Goal: Task Accomplishment & Management: Complete application form

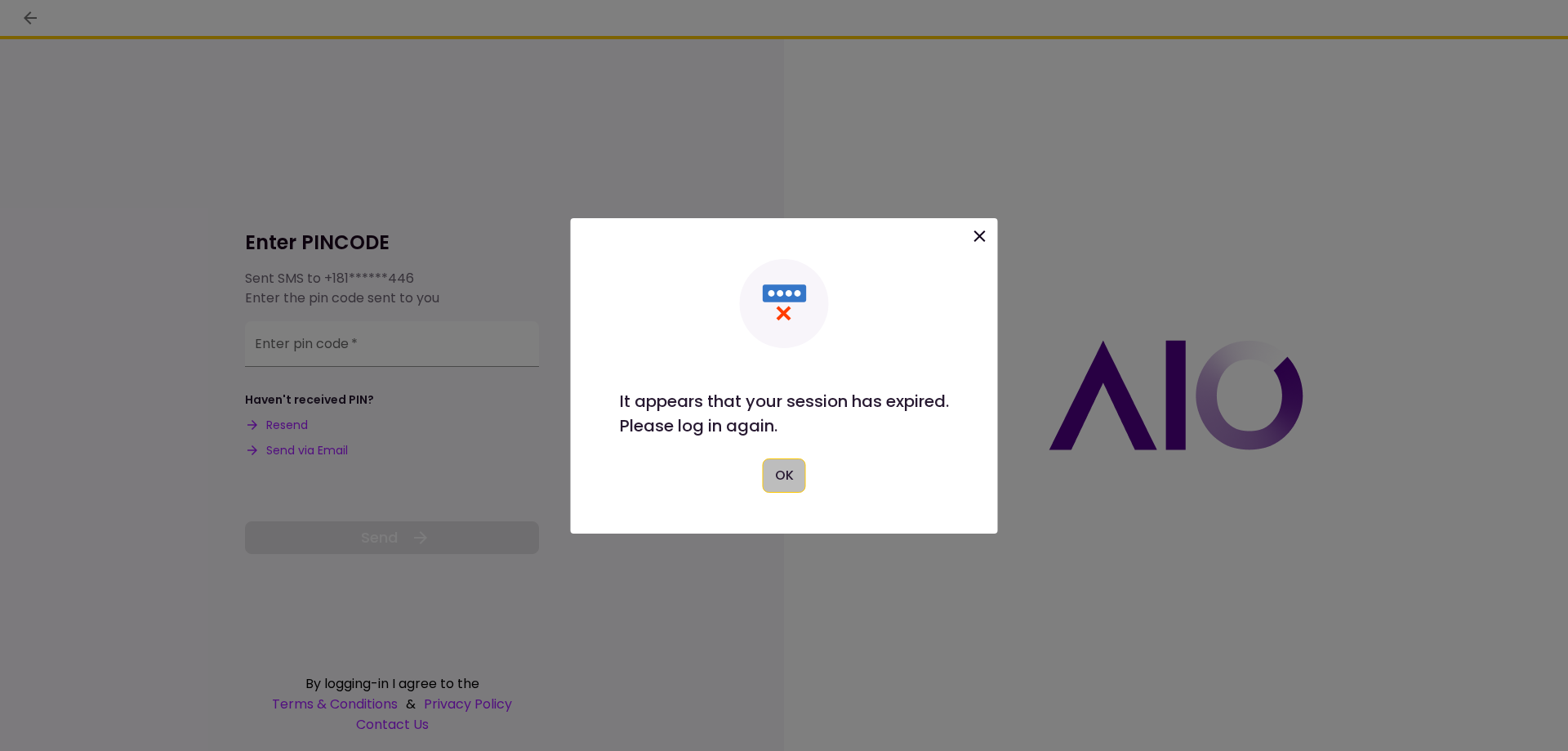
click at [784, 488] on button "OK" at bounding box center [784, 474] width 44 height 34
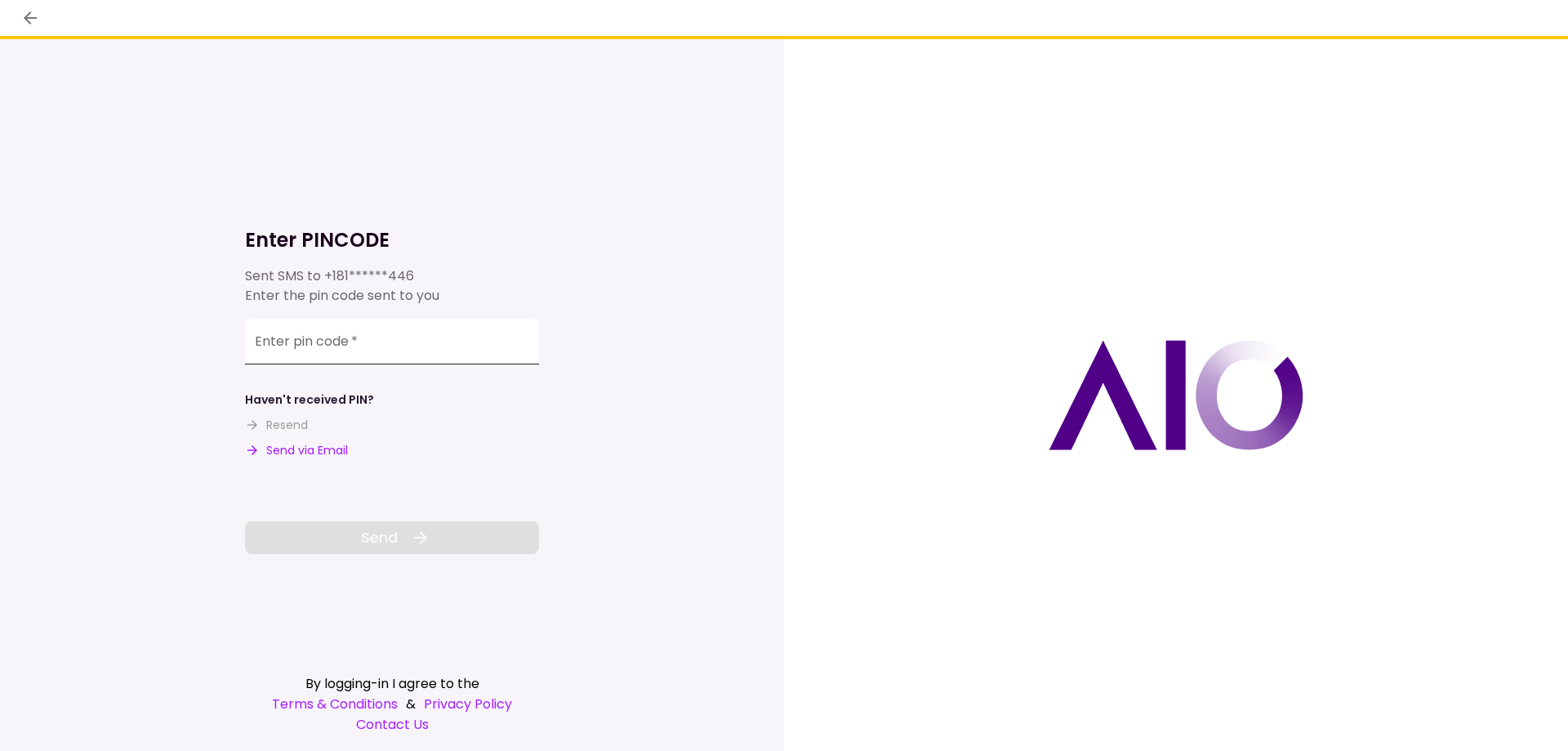
click at [336, 354] on input "Enter pin code   *" at bounding box center [392, 341] width 294 height 46
click at [295, 453] on button "Send via Email" at bounding box center [297, 451] width 103 height 17
click at [311, 355] on input "Enter pin code   *" at bounding box center [392, 343] width 294 height 46
drag, startPoint x: 303, startPoint y: 334, endPoint x: 262, endPoint y: 336, distance: 41.0
click at [262, 336] on div "Enter pin code   *" at bounding box center [392, 343] width 294 height 46
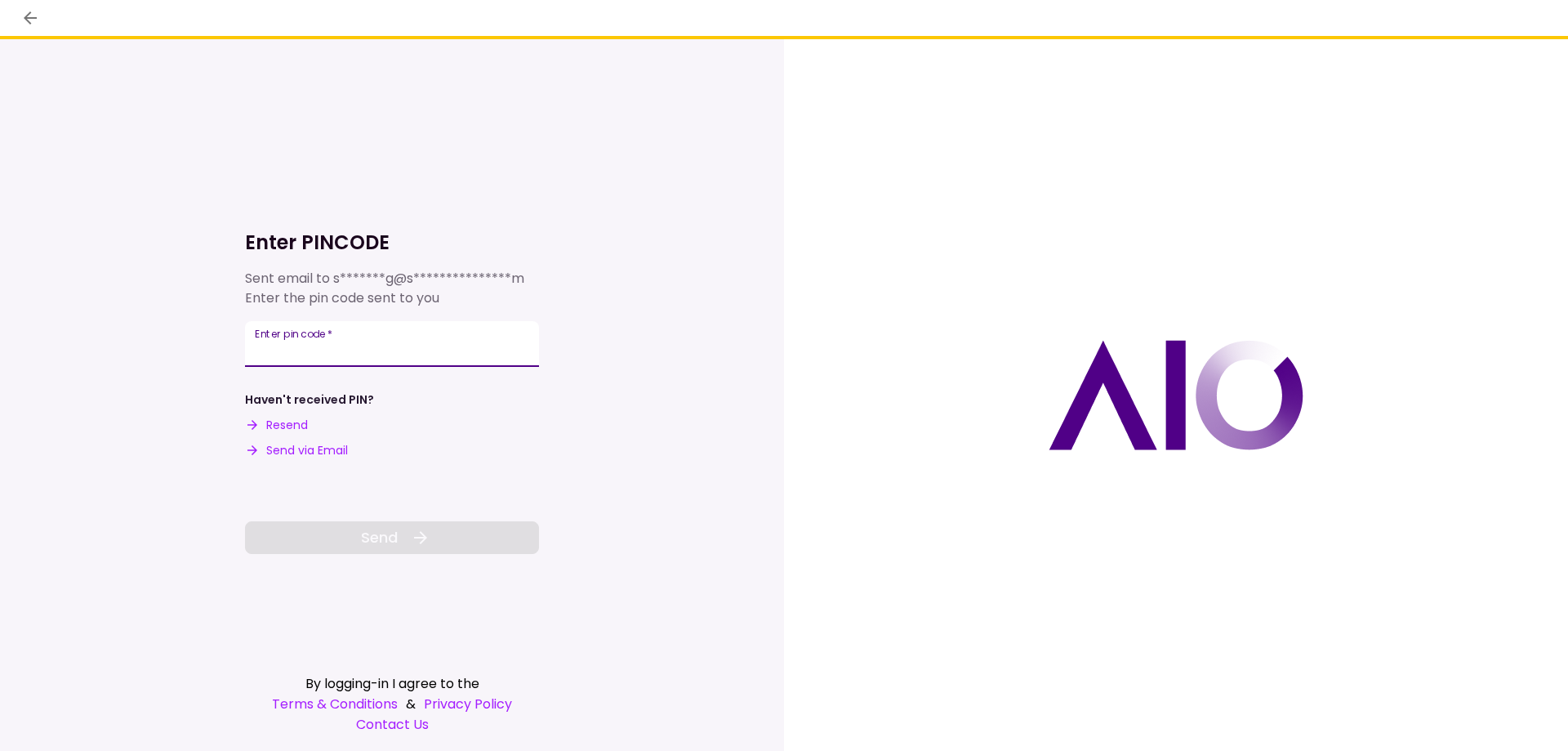
click at [258, 343] on input "Enter pin code   *" at bounding box center [392, 343] width 294 height 46
paste input "******"
type input "******"
click at [377, 531] on span "Send" at bounding box center [379, 537] width 37 height 22
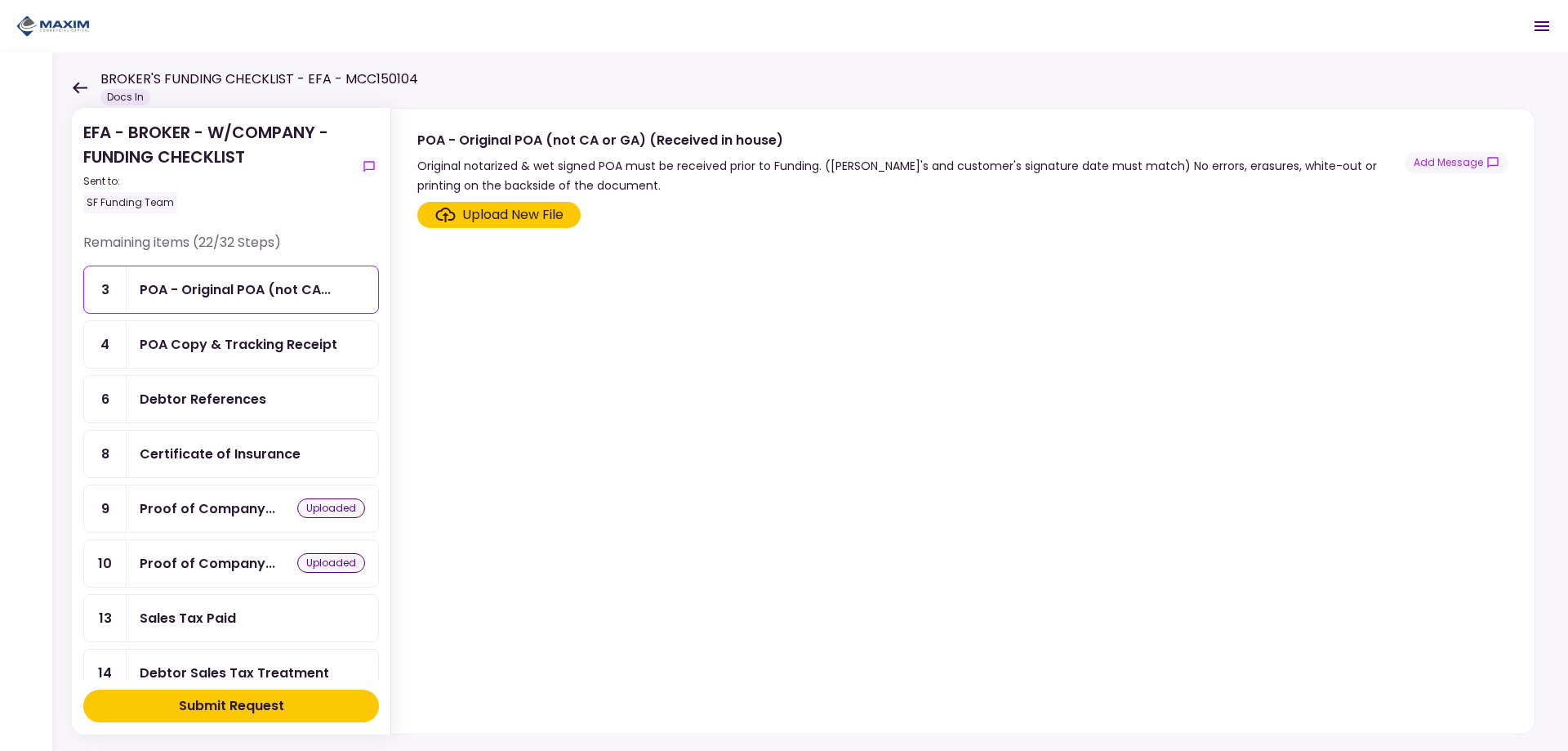
click at [303, 334] on div "POA Copy & Tracking Receipt" at bounding box center [252, 344] width 251 height 47
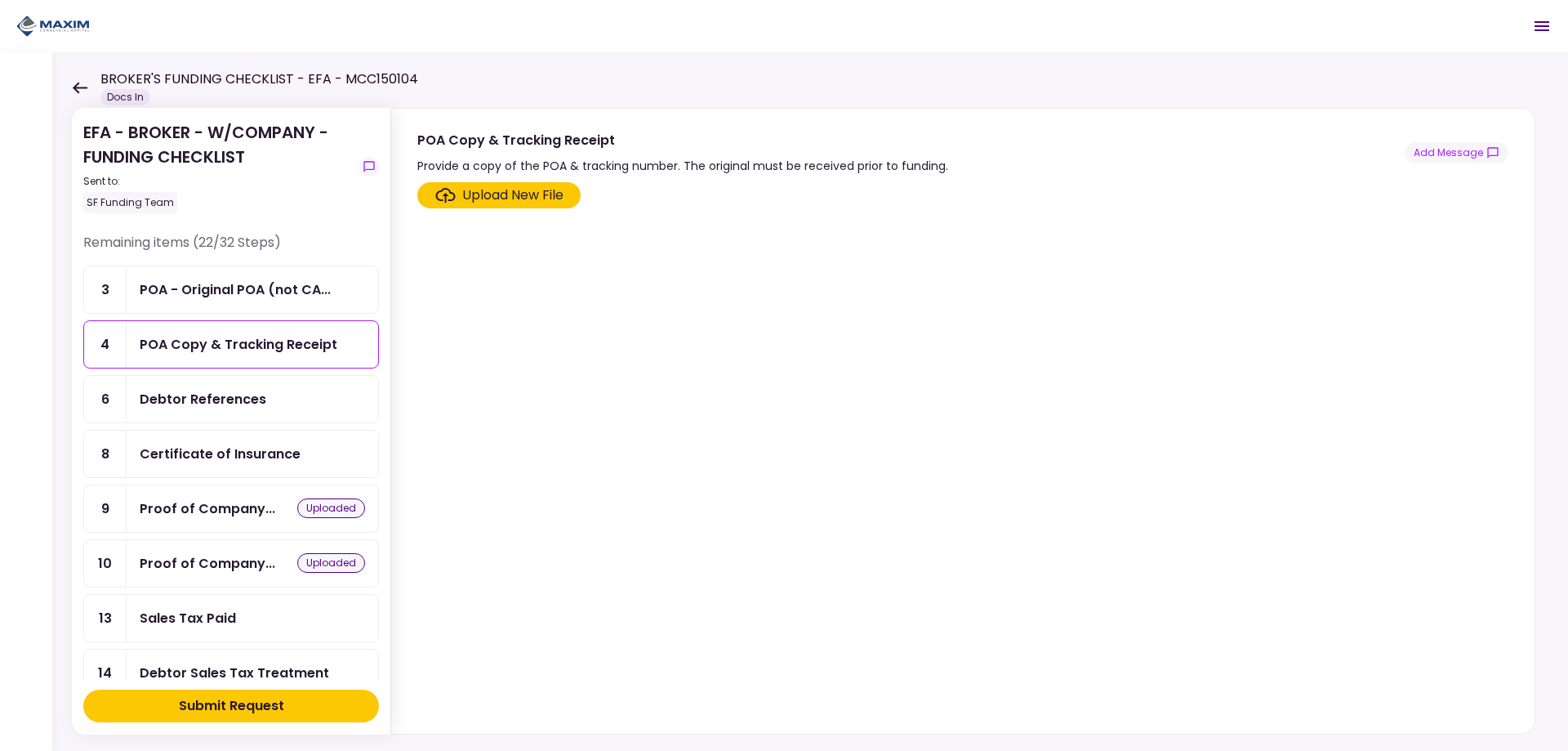
click at [282, 343] on div "POA Copy & Tracking Receipt" at bounding box center [239, 343] width 198 height 20
click at [546, 184] on label "Upload New File" at bounding box center [498, 195] width 163 height 26
click at [0, 0] on input "Upload New File" at bounding box center [0, 0] width 0 height 0
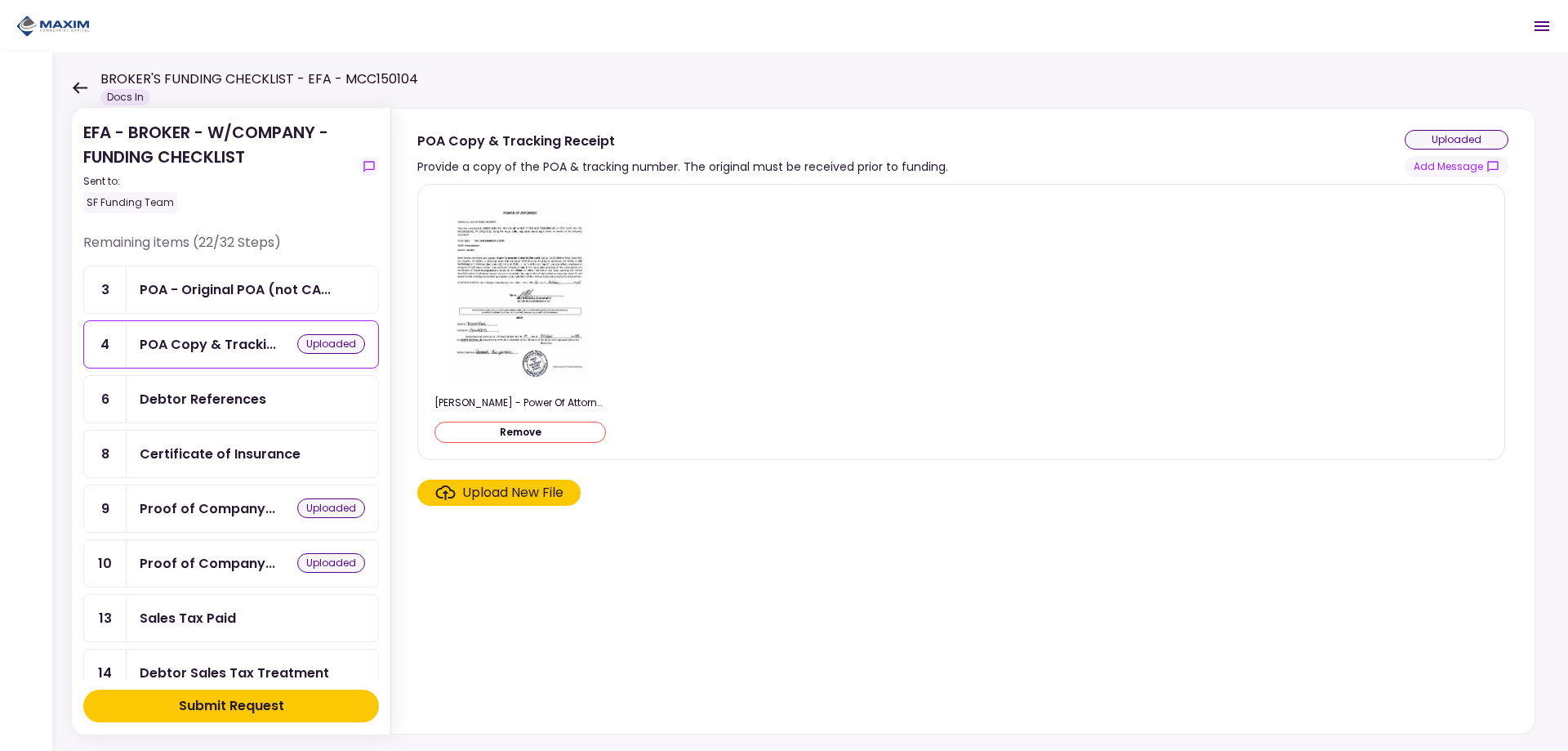
click at [528, 497] on div "Upload New File" at bounding box center [513, 493] width 101 height 19
click at [0, 0] on input "Upload New File" at bounding box center [0, 0] width 0 height 0
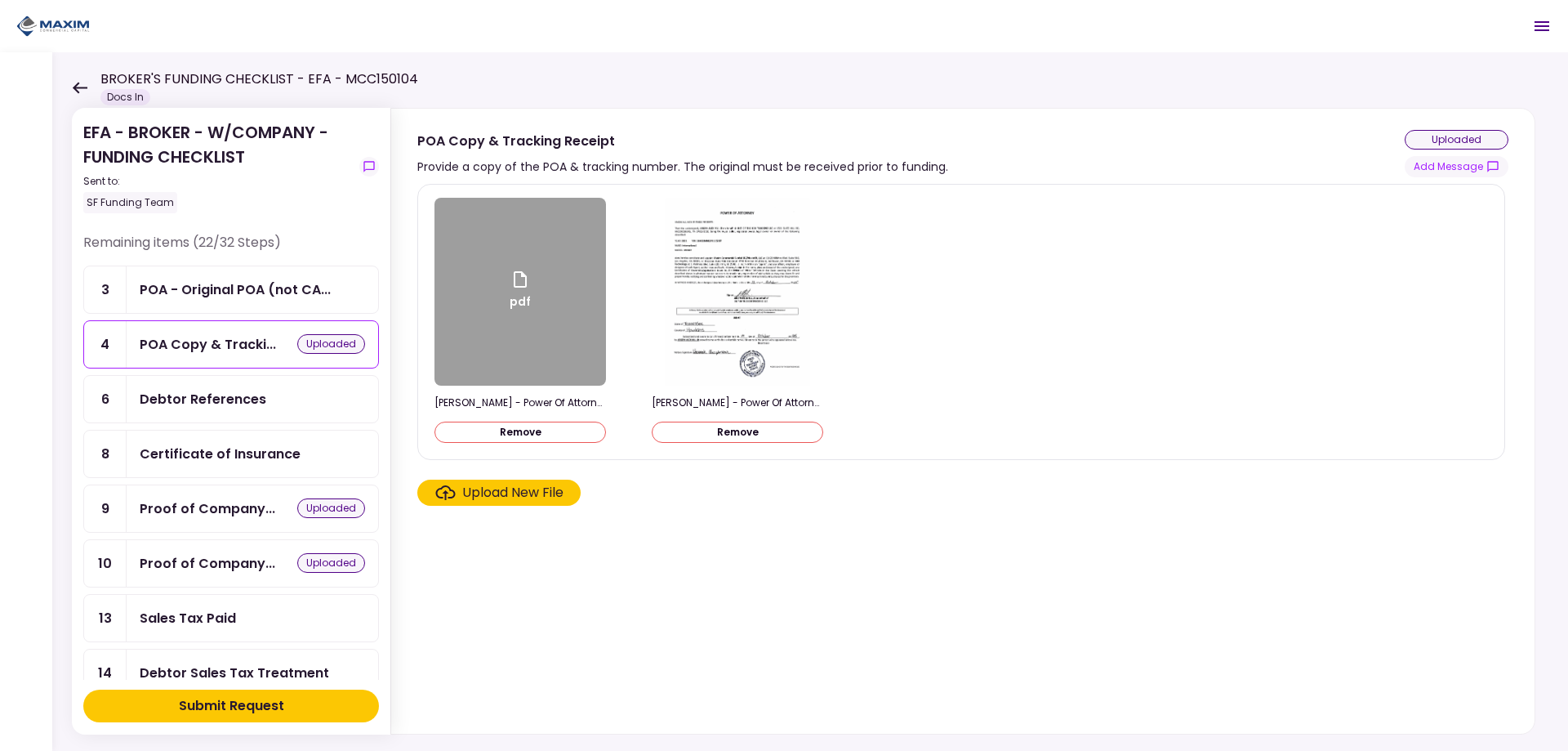
click at [513, 491] on div "Upload New File" at bounding box center [513, 493] width 101 height 19
click at [0, 0] on input "Upload New File" at bounding box center [0, 0] width 0 height 0
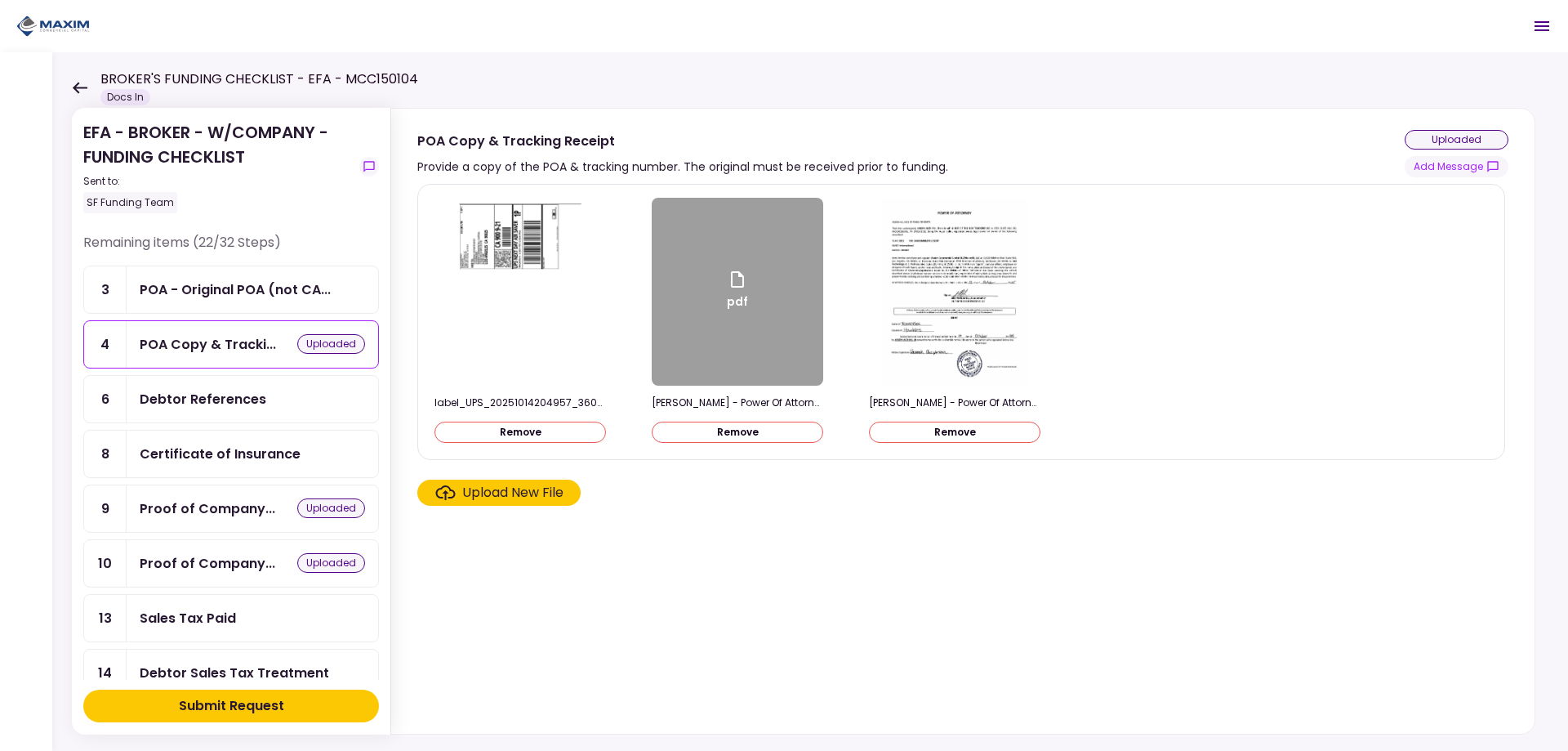
click at [743, 438] on button "Remove" at bounding box center [737, 433] width 172 height 21
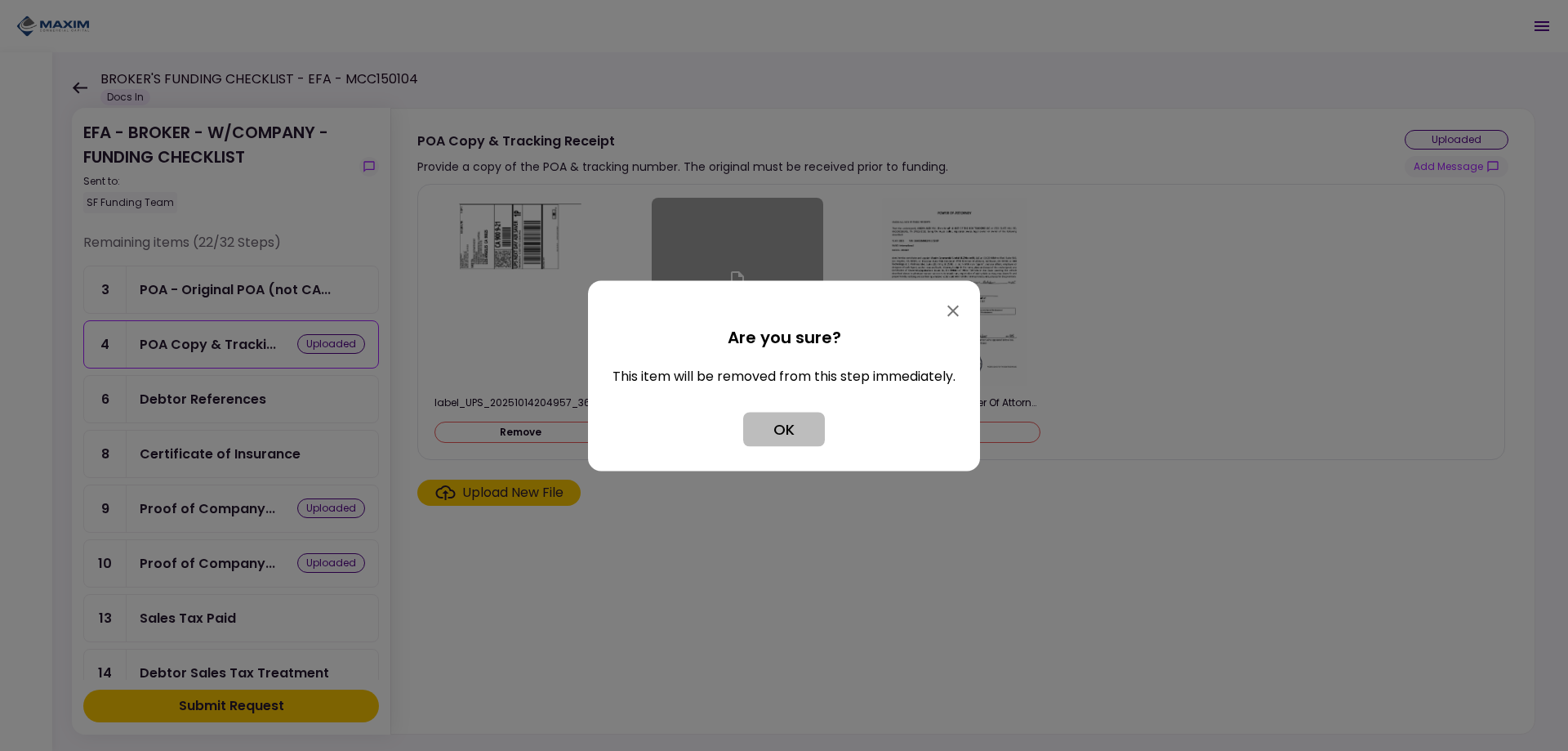
click at [791, 417] on button "OK" at bounding box center [784, 428] width 81 height 34
